Goal: Find specific page/section: Find specific page/section

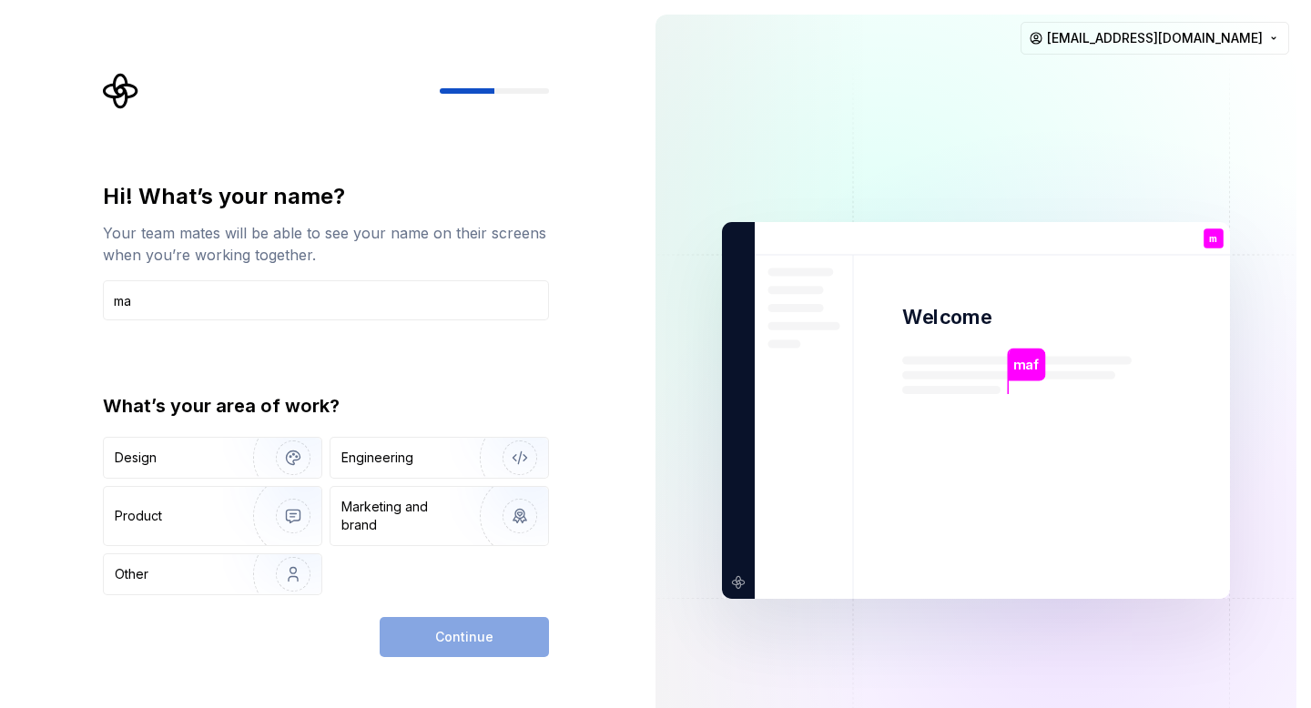
type input "m"
type input "Maffs"
click at [154, 581] on div "Other" at bounding box center [168, 575] width 107 height 18
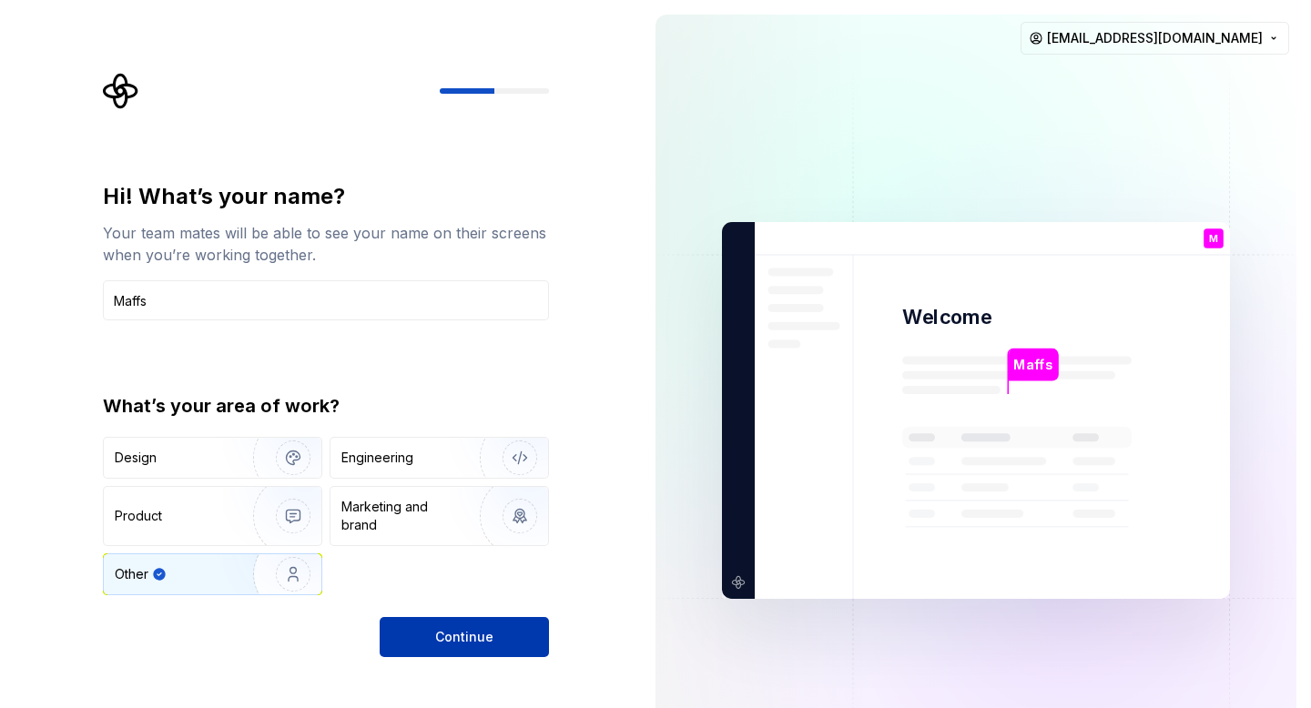
click at [471, 645] on span "Continue" at bounding box center [464, 637] width 58 height 18
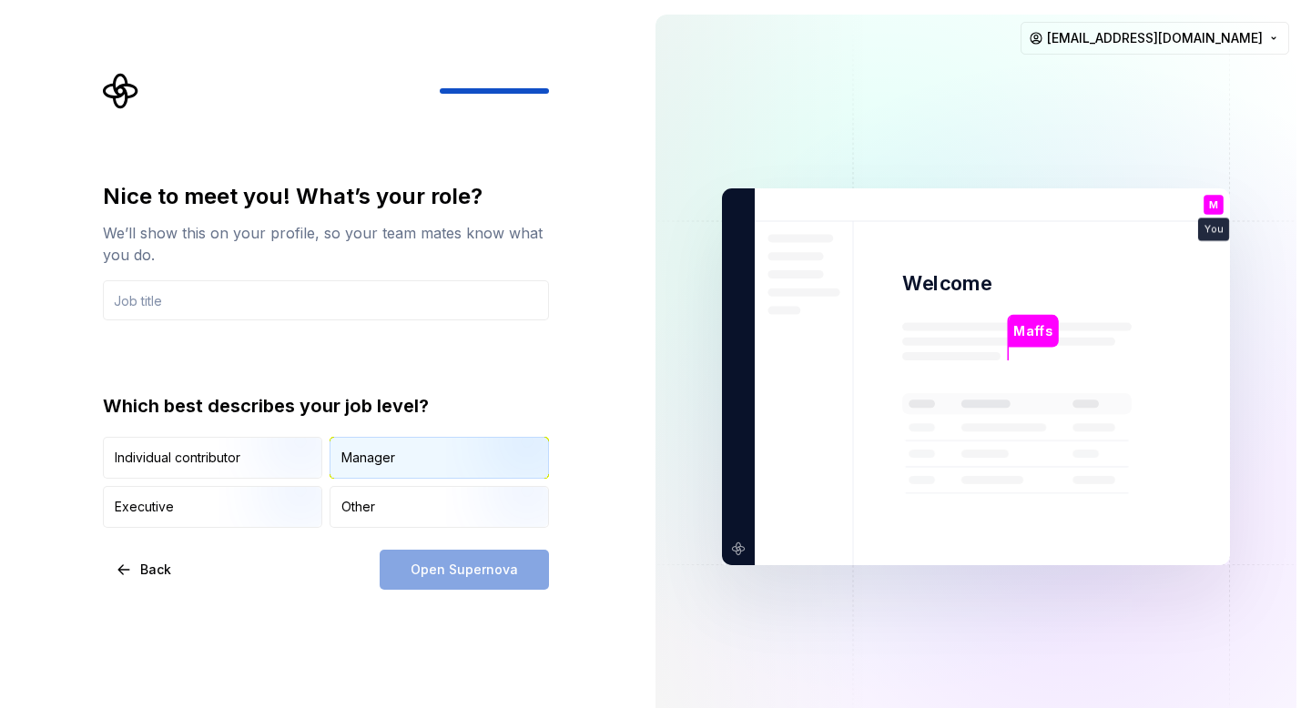
click at [372, 461] on div "Manager" at bounding box center [368, 458] width 54 height 18
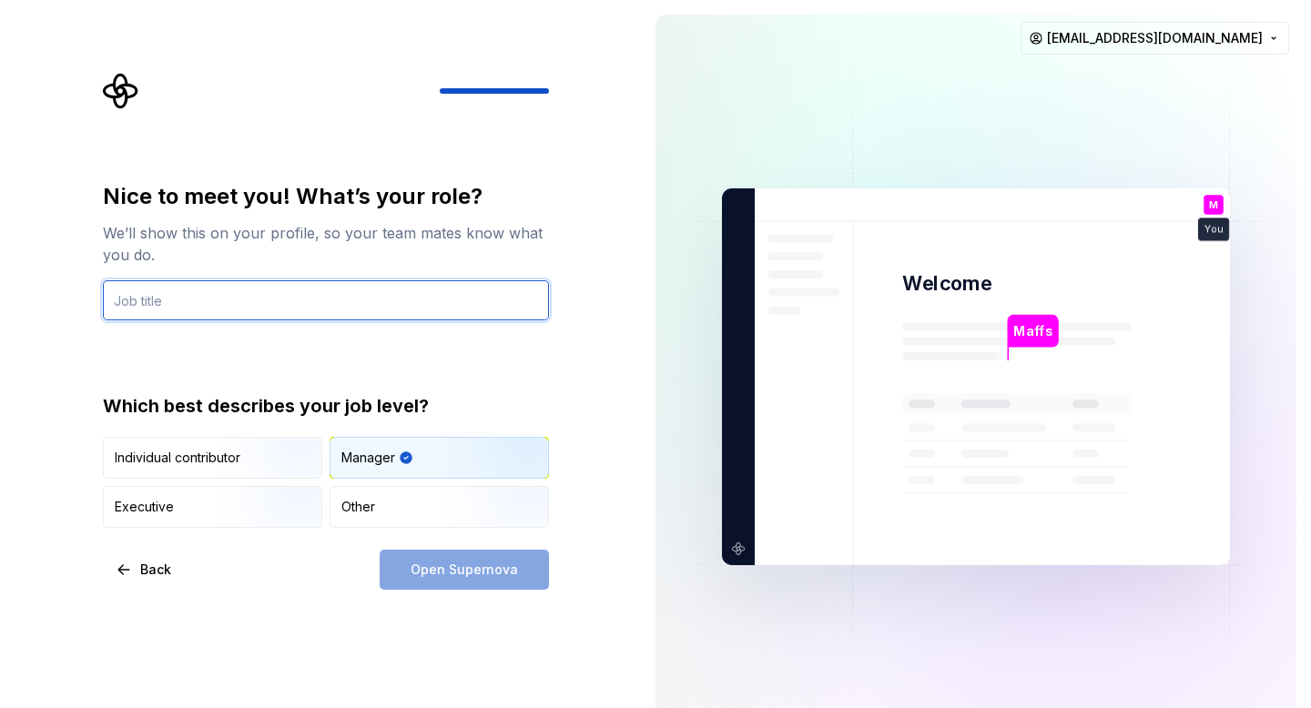
click at [158, 287] on input "text" at bounding box center [326, 300] width 446 height 40
type input "M"
type input "s"
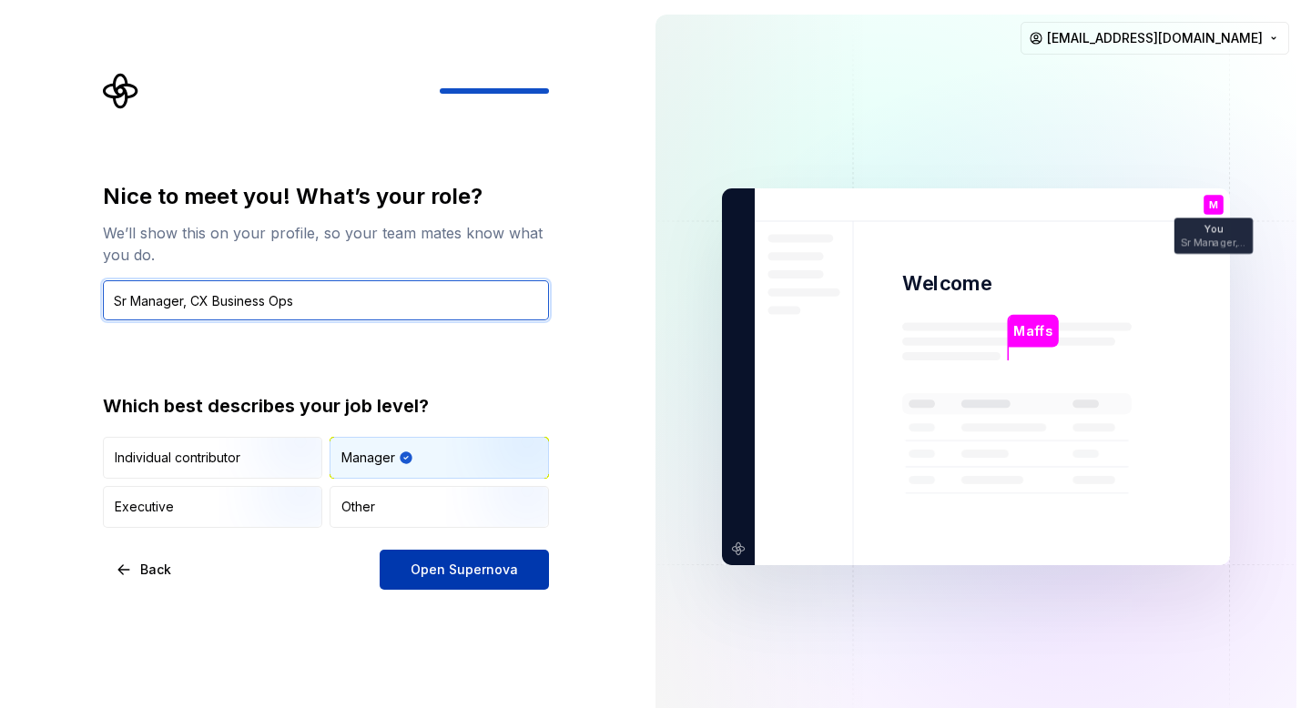
type input "Sr Manager, CX Business Ops"
click at [484, 569] on span "Open Supernova" at bounding box center [464, 570] width 107 height 18
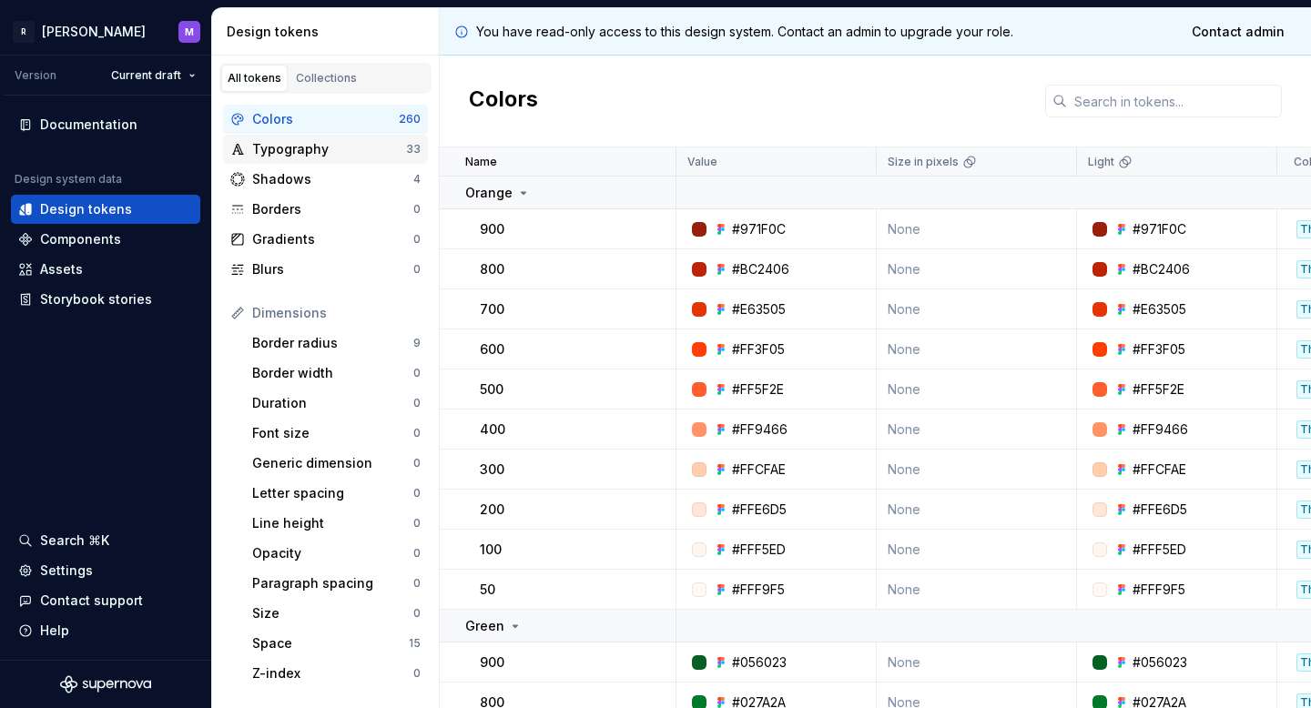
click at [306, 151] on div "Typography" at bounding box center [329, 149] width 154 height 18
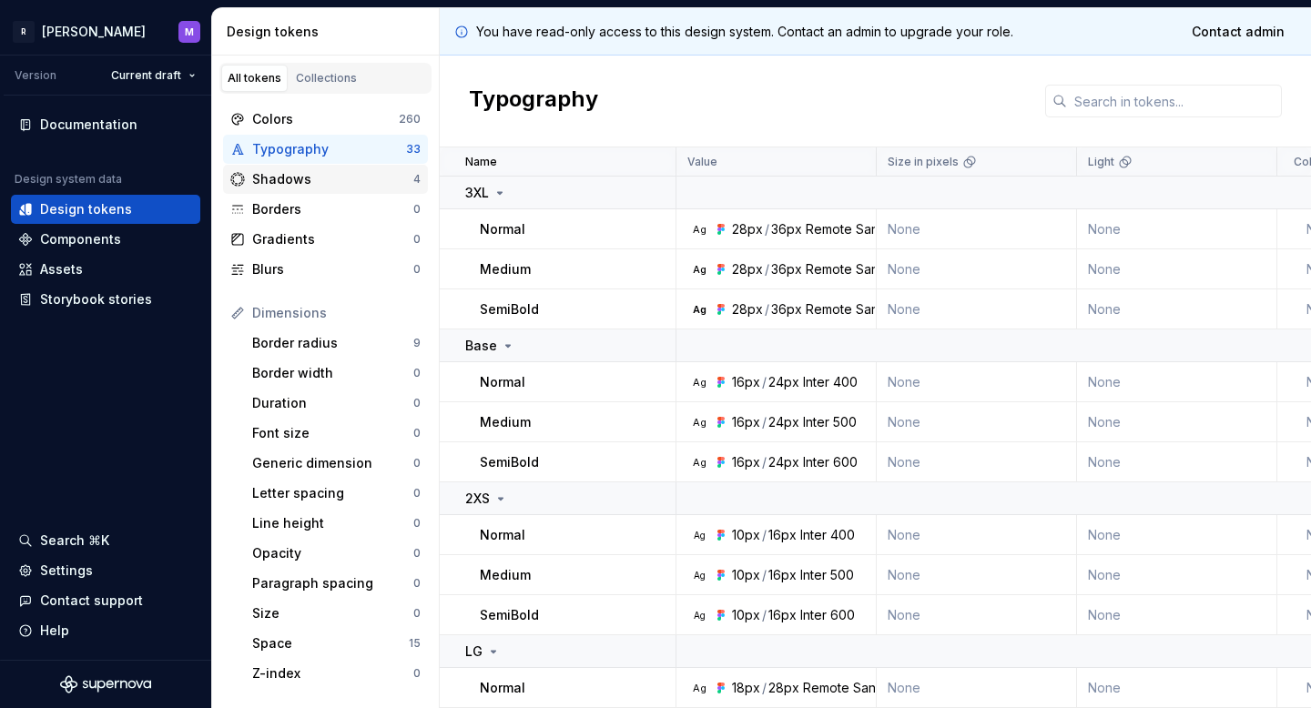
click at [303, 165] on div "Shadows 4" at bounding box center [325, 179] width 205 height 29
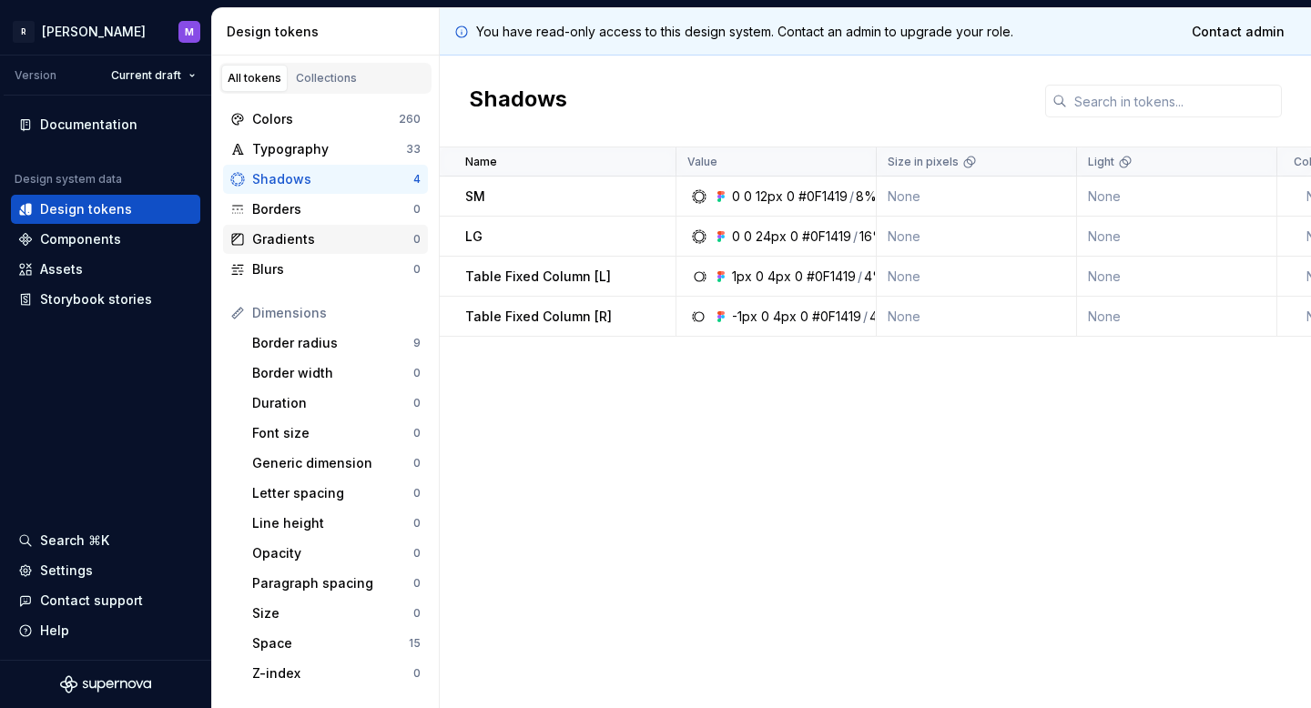
click at [302, 230] on div "Gradients" at bounding box center [332, 239] width 161 height 18
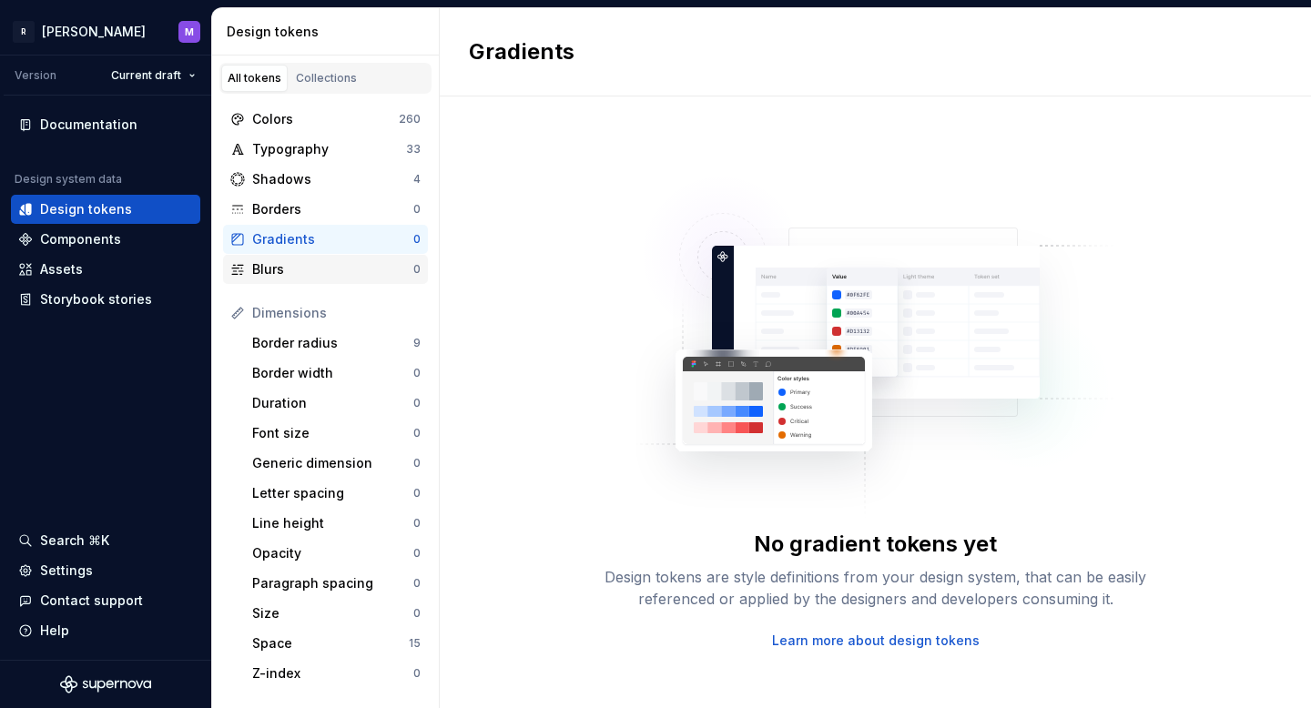
click at [291, 273] on div "Blurs" at bounding box center [332, 269] width 161 height 18
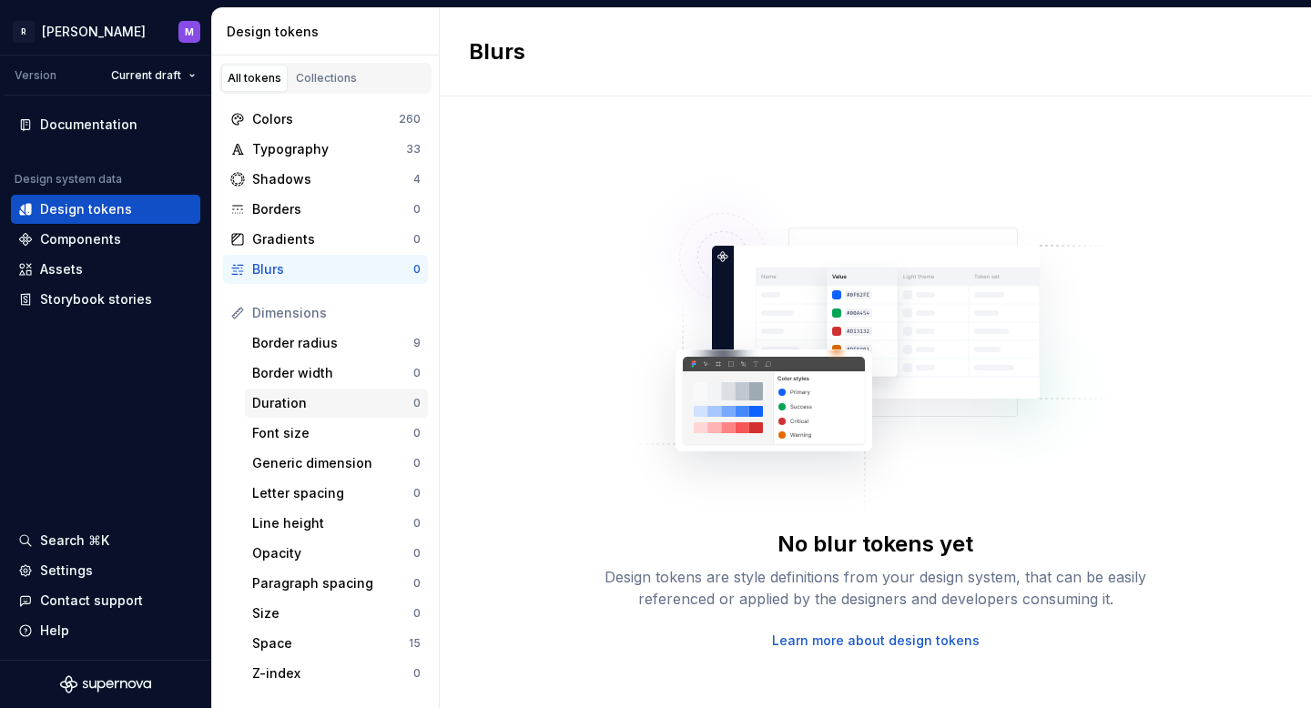
scroll to position [24, 0]
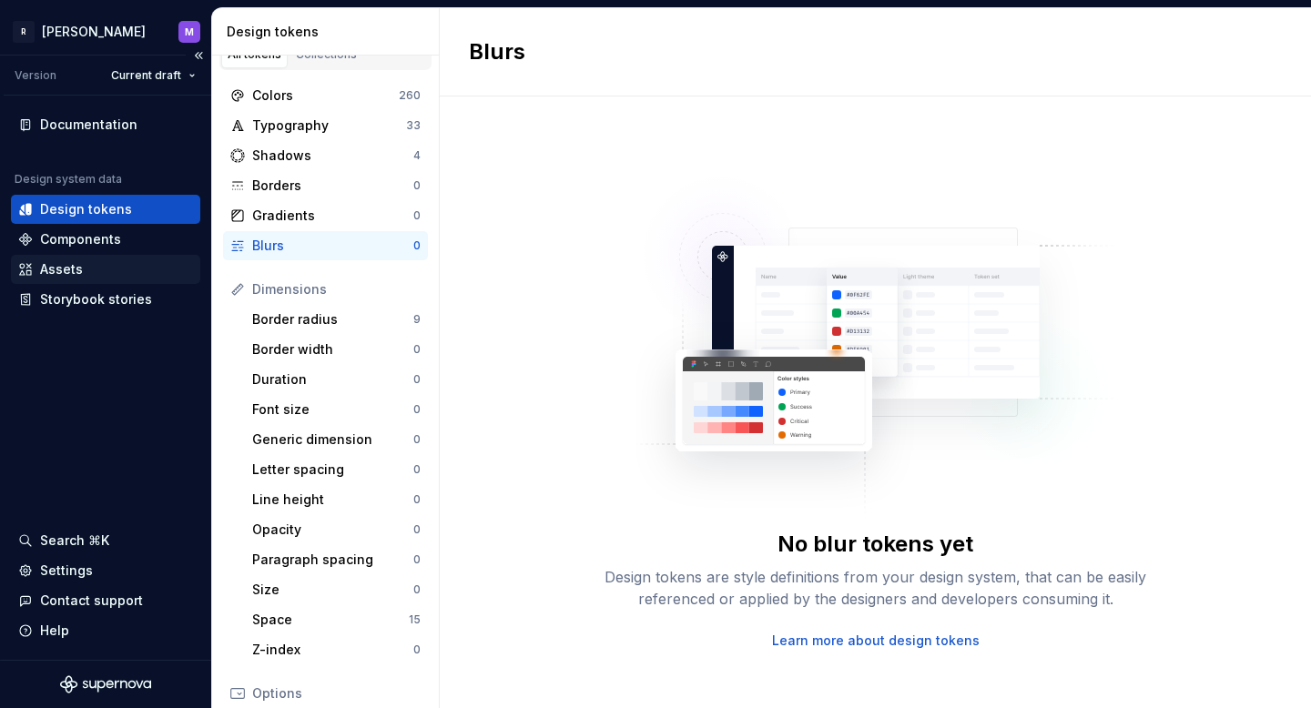
click at [107, 275] on div "Assets" at bounding box center [105, 269] width 175 height 18
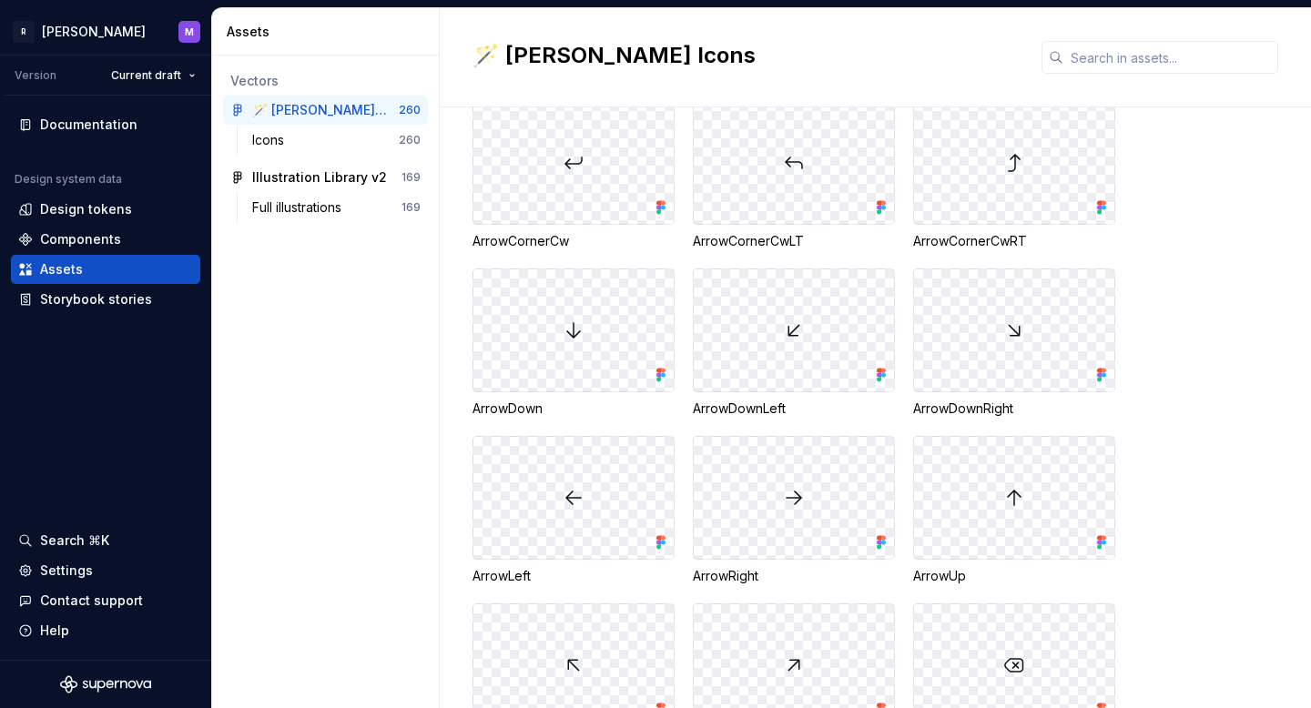
scroll to position [10791, 0]
